Goal: Task Accomplishment & Management: Use online tool/utility

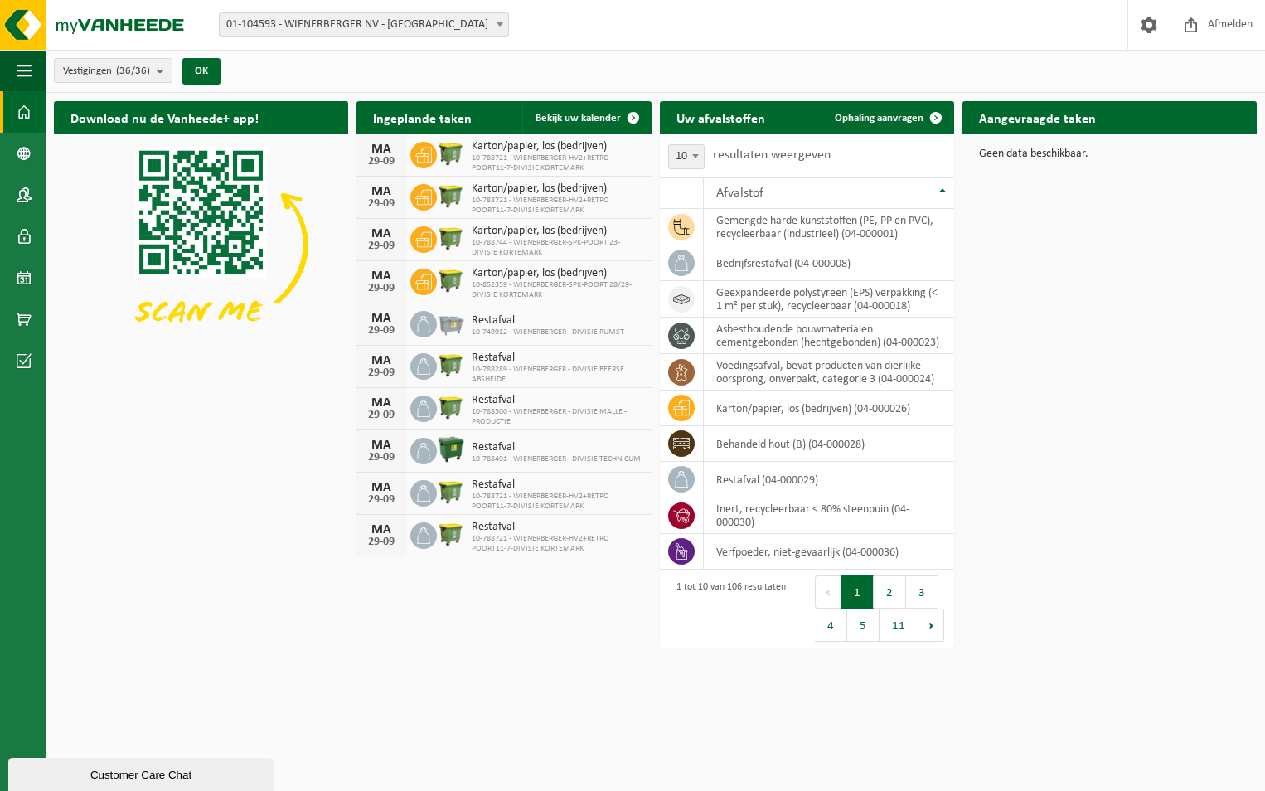
click at [435, 25] on span "01-104593 - WIENERBERGER NV - [GEOGRAPHIC_DATA]" at bounding box center [364, 24] width 289 height 23
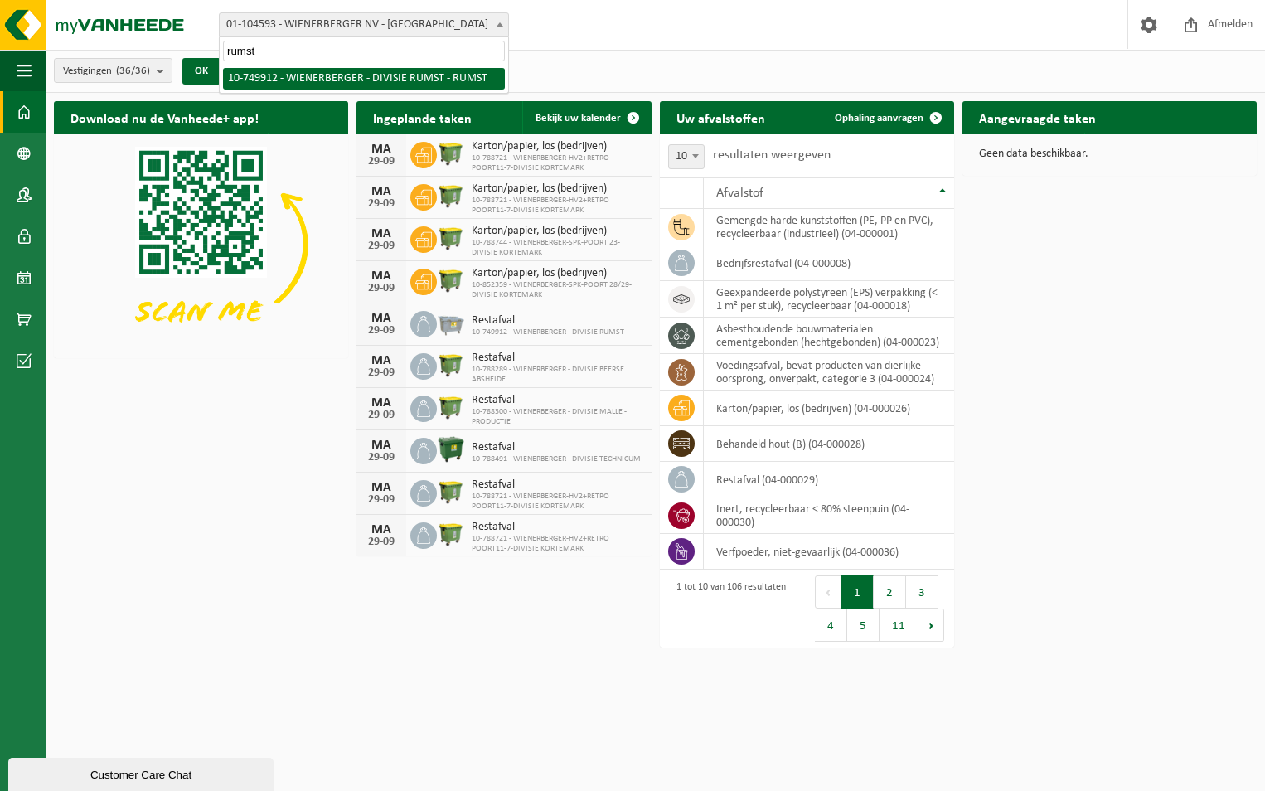
type input "rumst"
select select "29118"
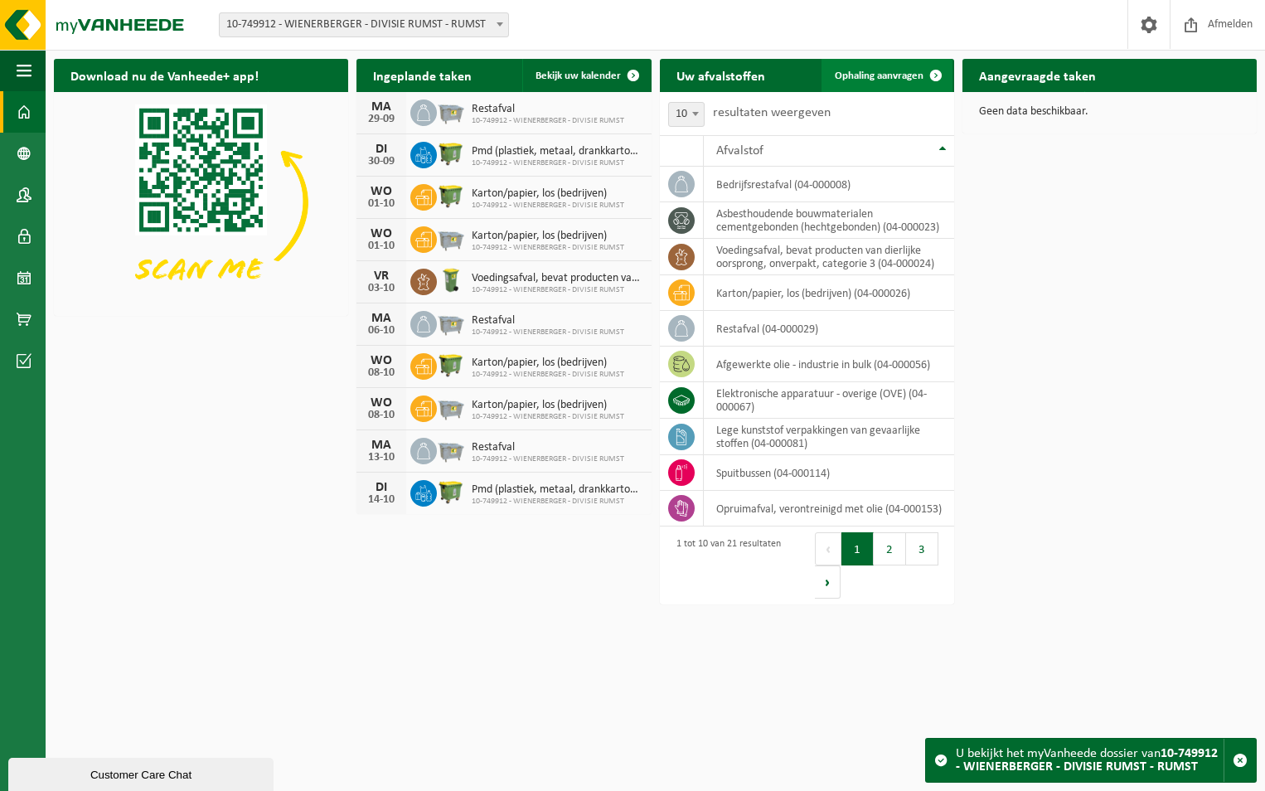
click at [916, 71] on span "Ophaling aanvragen" at bounding box center [879, 75] width 89 height 11
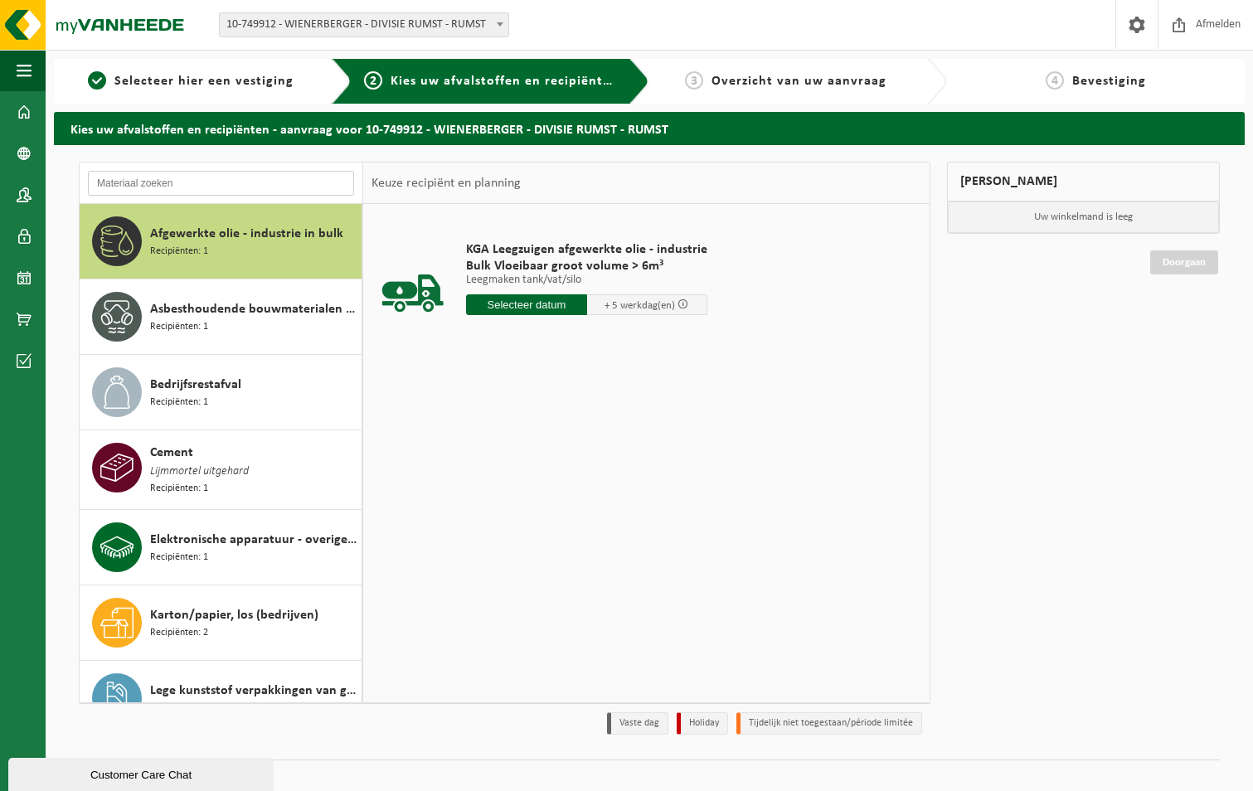
click at [195, 192] on input "text" at bounding box center [221, 183] width 266 height 25
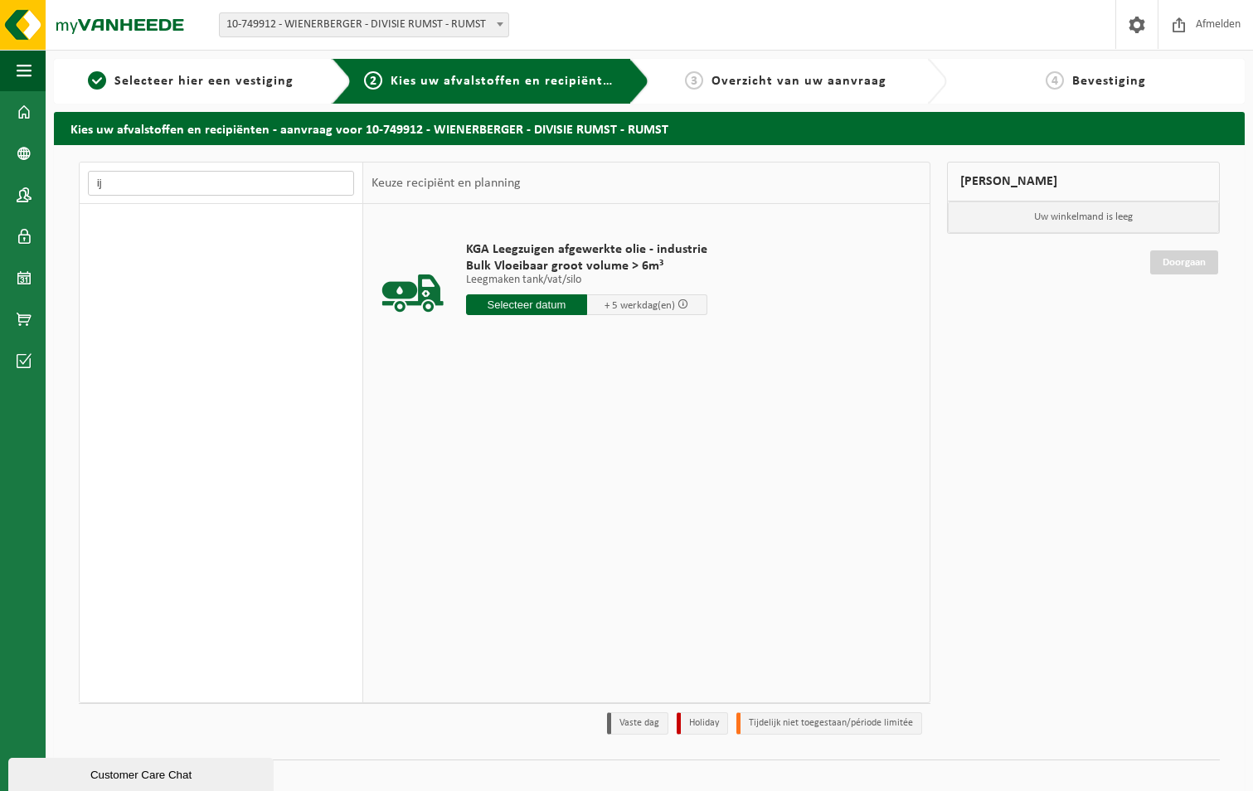
type input "i"
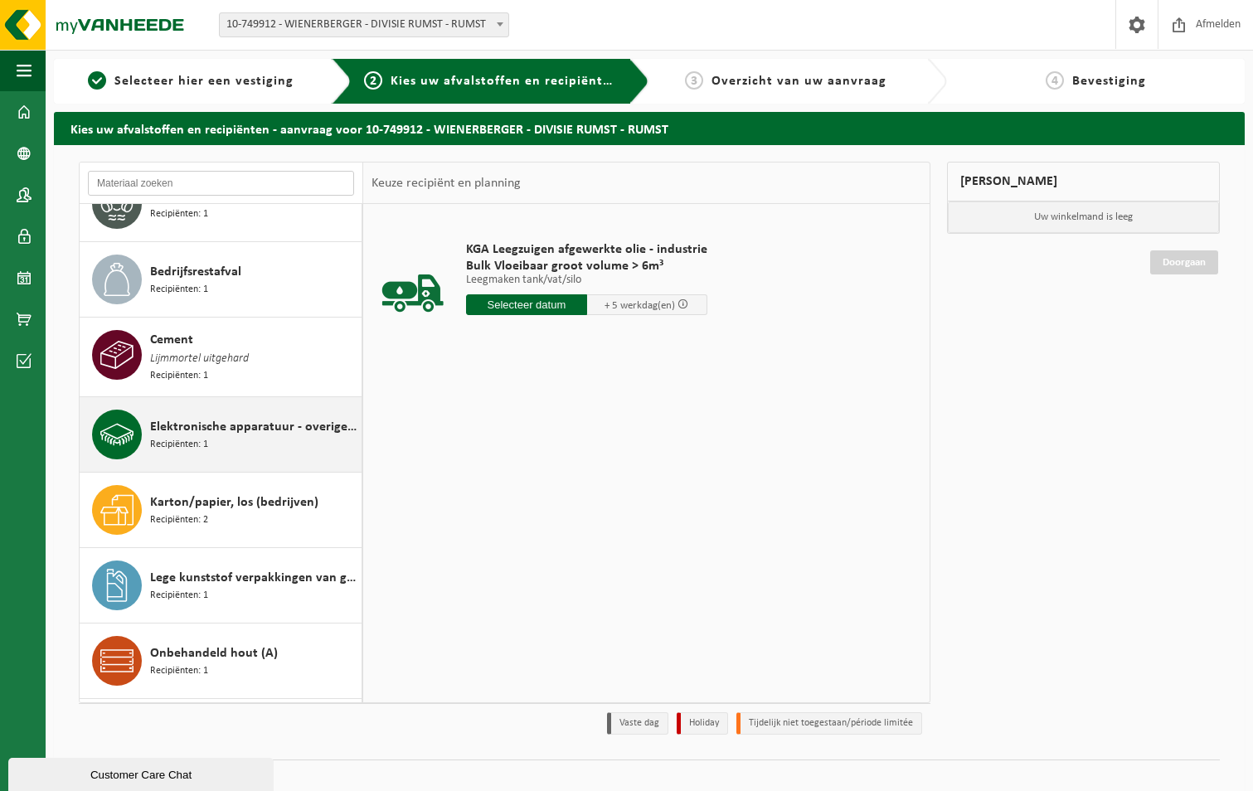
scroll to position [100, 0]
